Goal: Navigation & Orientation: Find specific page/section

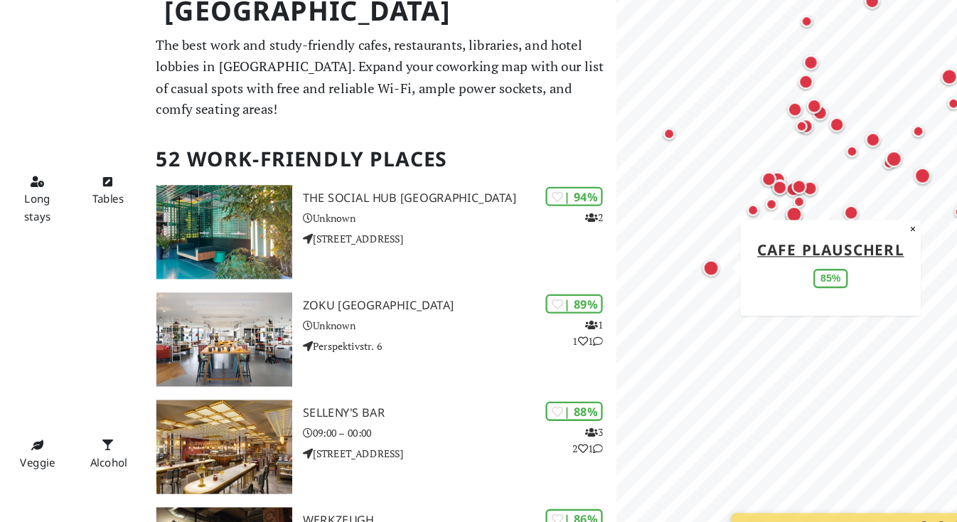
click at [720, 275] on div "Map marker" at bounding box center [718, 273] width 14 height 14
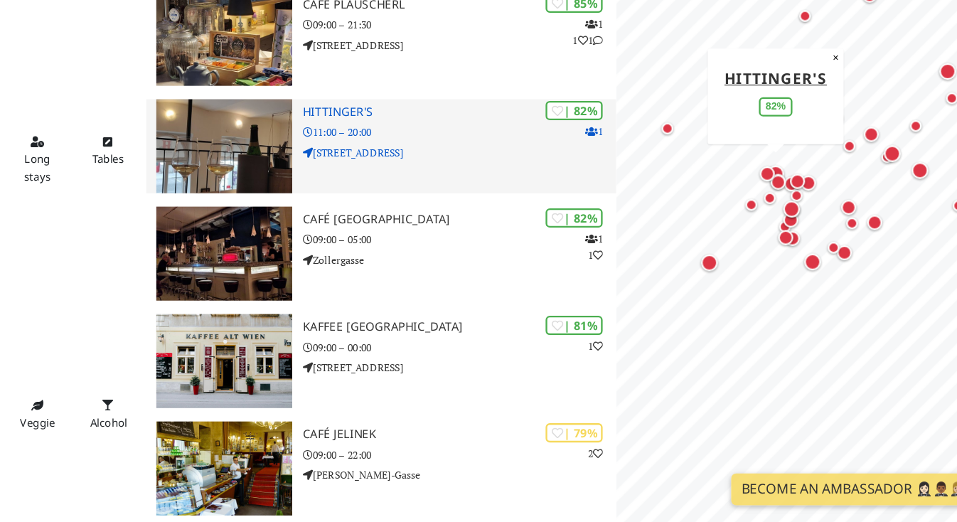
scroll to position [498, 0]
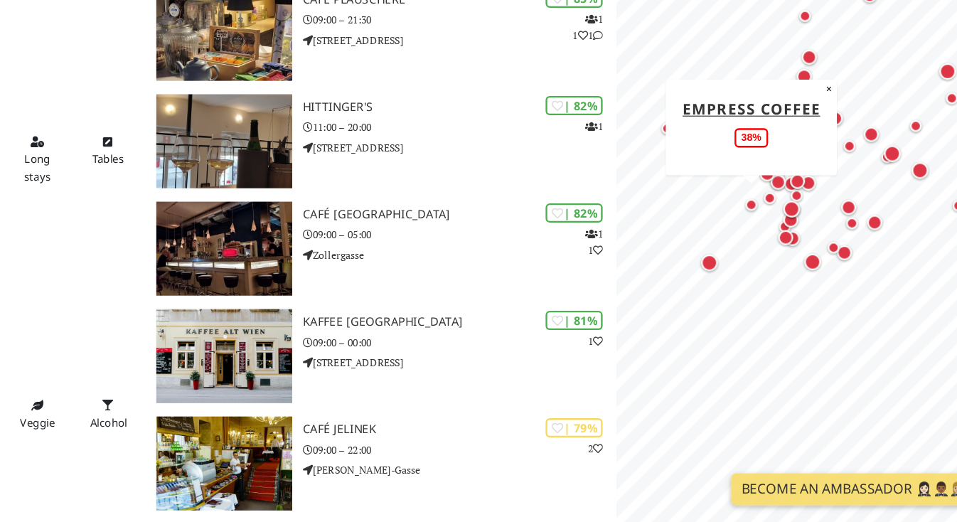
click at [754, 252] on div "Map marker" at bounding box center [752, 253] width 10 height 10
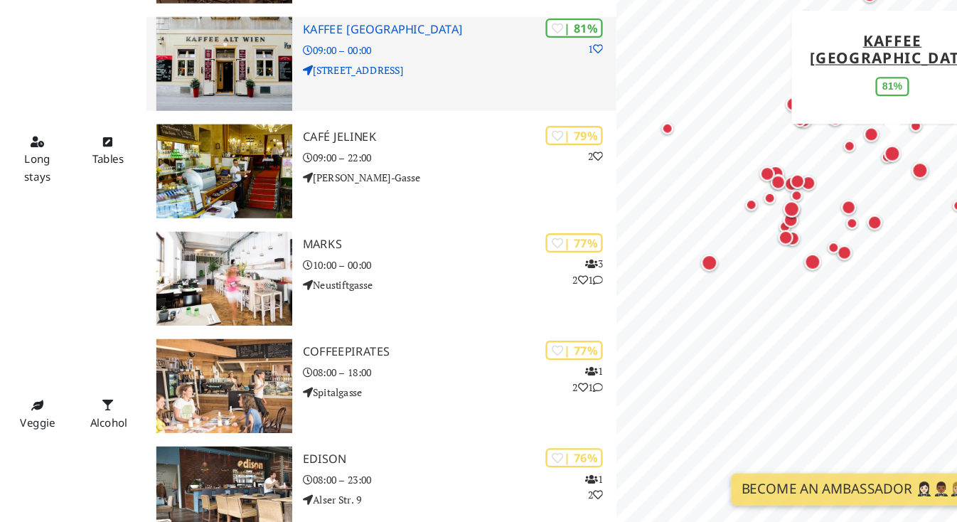
scroll to position [746, 0]
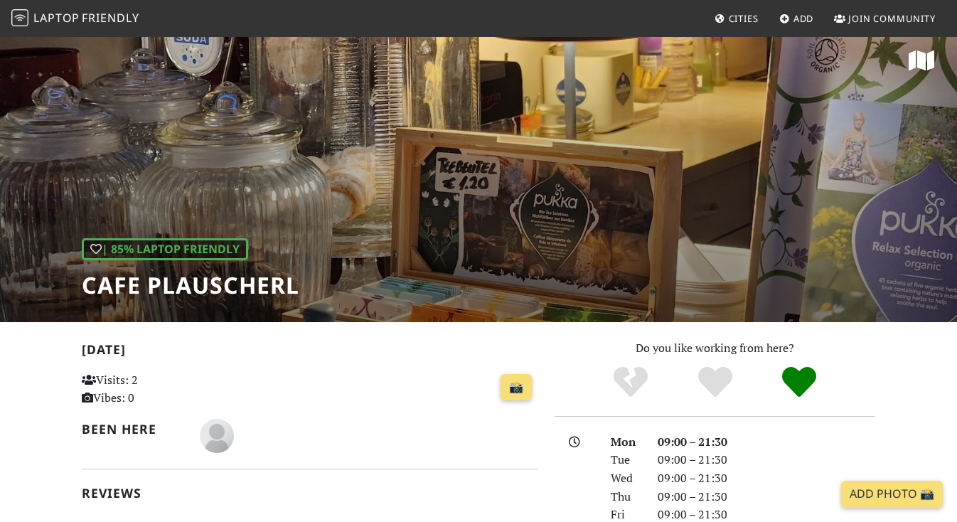
scroll to position [14, 0]
